Goal: Check status: Check status

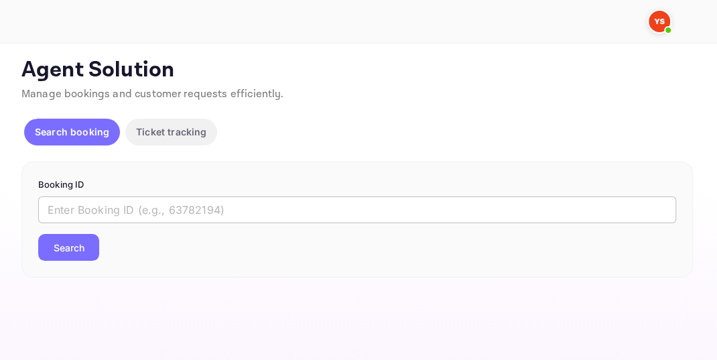
click at [88, 208] on input "text" at bounding box center [357, 209] width 638 height 27
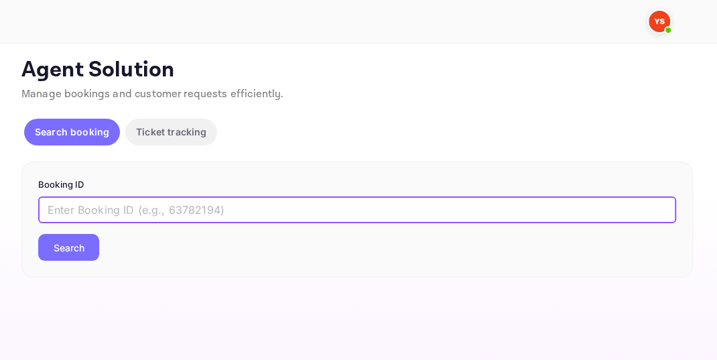
paste input "9774915"
type input "9774915"
click at [66, 247] on button "Search" at bounding box center [68, 247] width 61 height 27
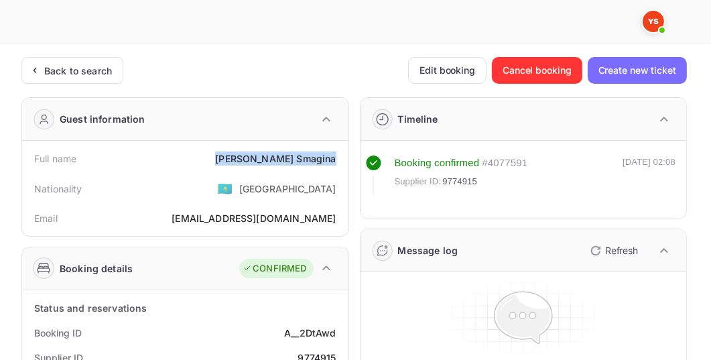
drag, startPoint x: 267, startPoint y: 158, endPoint x: 340, endPoint y: 157, distance: 73.7
click at [340, 157] on div "Full name [PERSON_NAME]" at bounding box center [185, 158] width 316 height 25
copy div "[PERSON_NAME]"
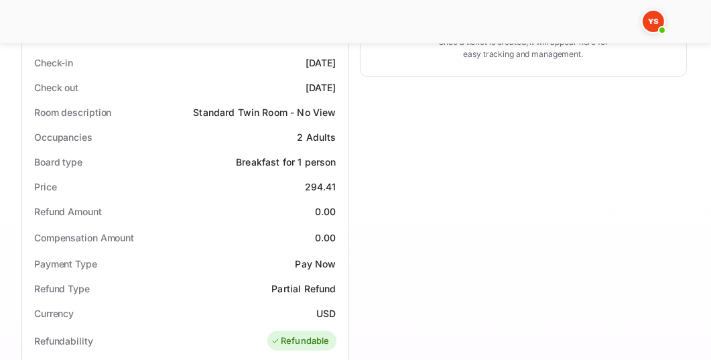
scroll to position [421, 0]
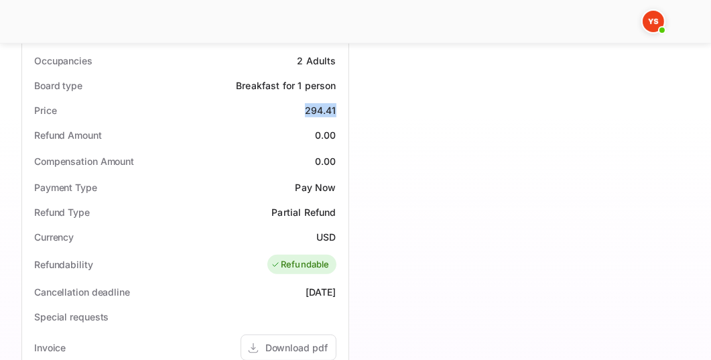
drag, startPoint x: 304, startPoint y: 109, endPoint x: 336, endPoint y: 105, distance: 31.7
click at [336, 105] on div "Price 294.41" at bounding box center [185, 110] width 316 height 25
copy div "294.41"
